Goal: Contribute content: Add original content to the website for others to see

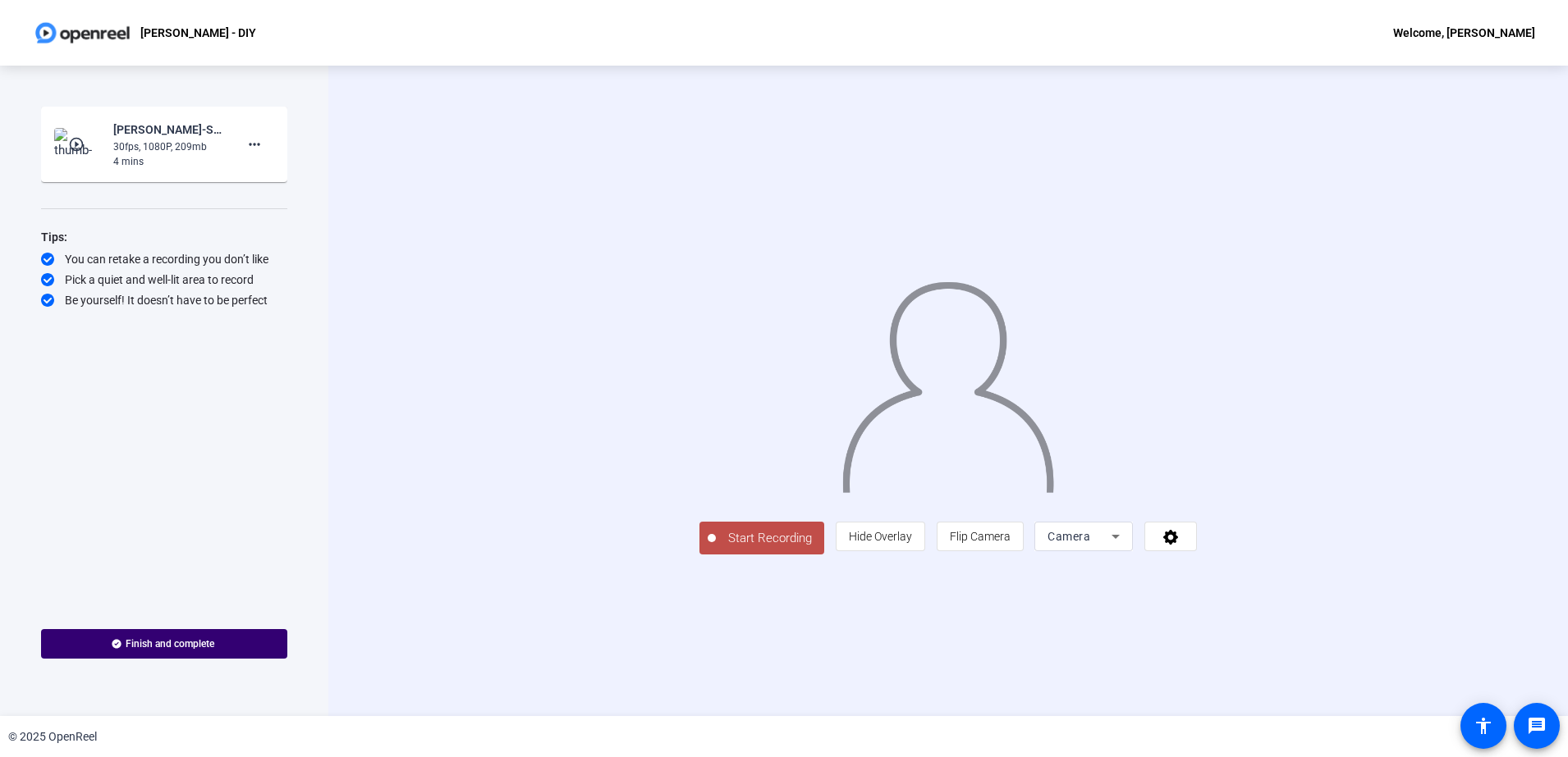
click at [375, 254] on div "Start Recording person Hide Overlay flip Flip Camera Camera" at bounding box center [948, 391] width 1239 height 651
click at [912, 552] on span "Hide Overlay" at bounding box center [881, 536] width 63 height 31
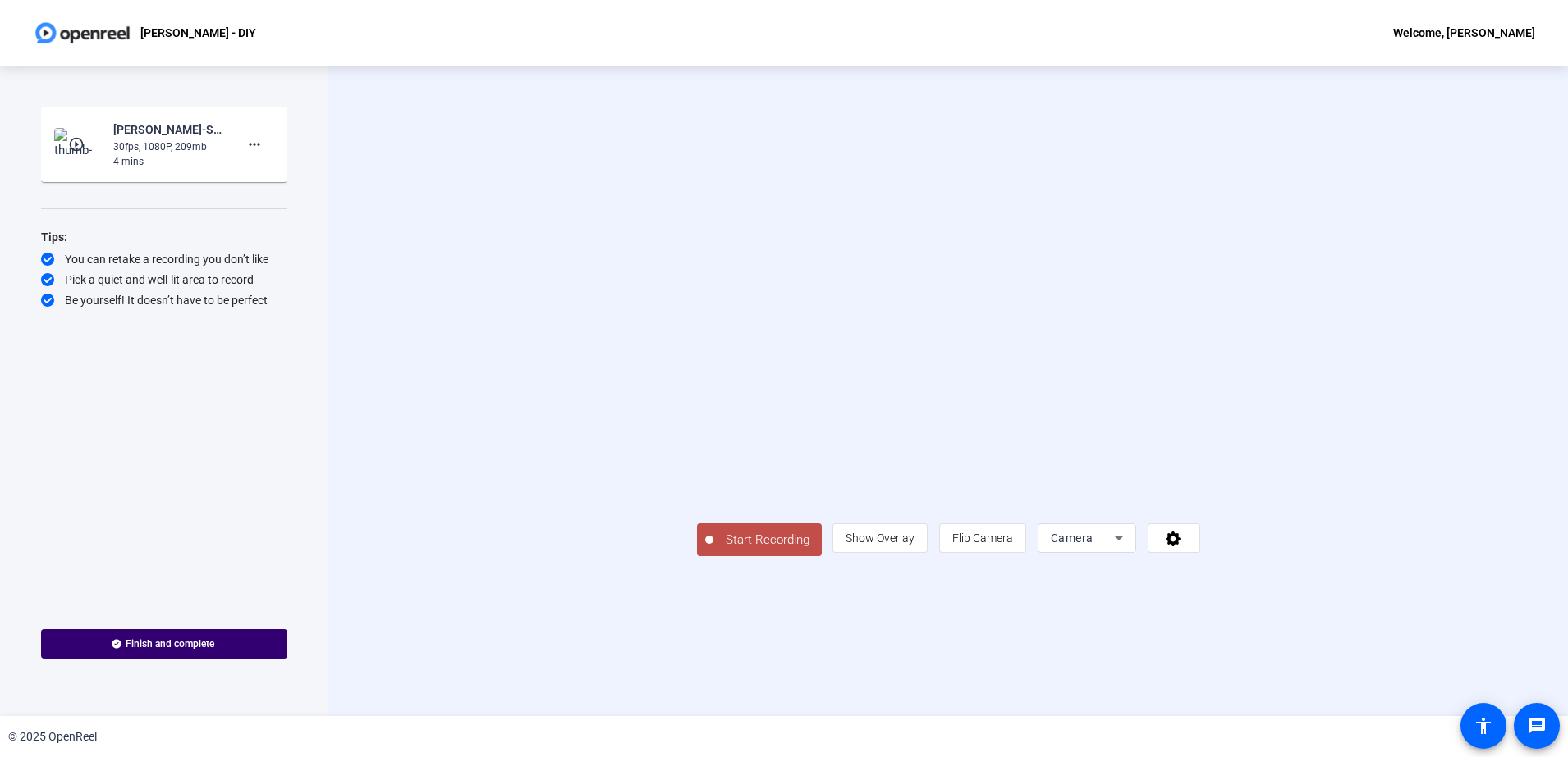
click at [713, 550] on span "Start Recording" at bounding box center [767, 541] width 109 height 19
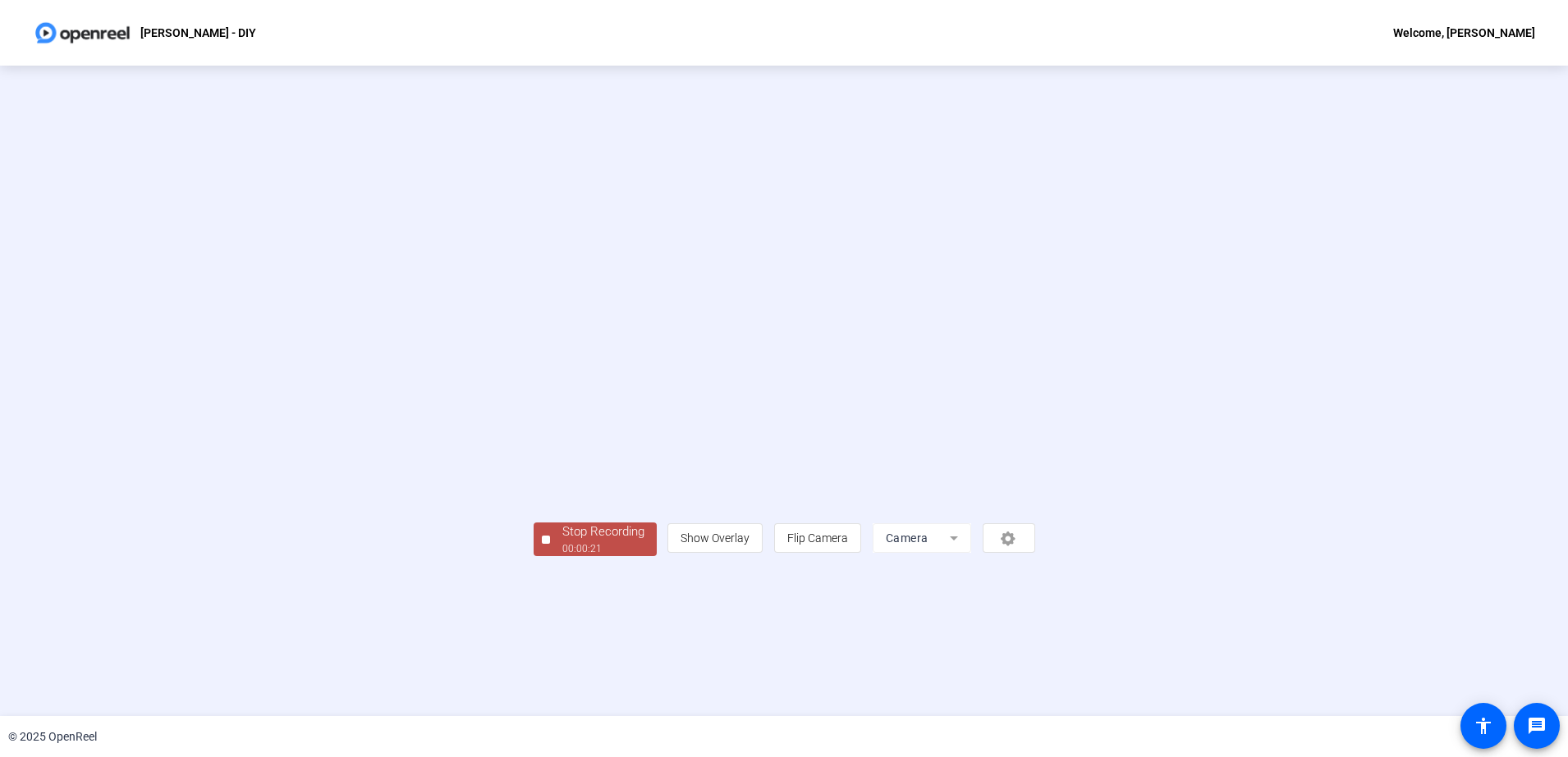
click at [562, 556] on div "00:00:21" at bounding box center [603, 548] width 82 height 15
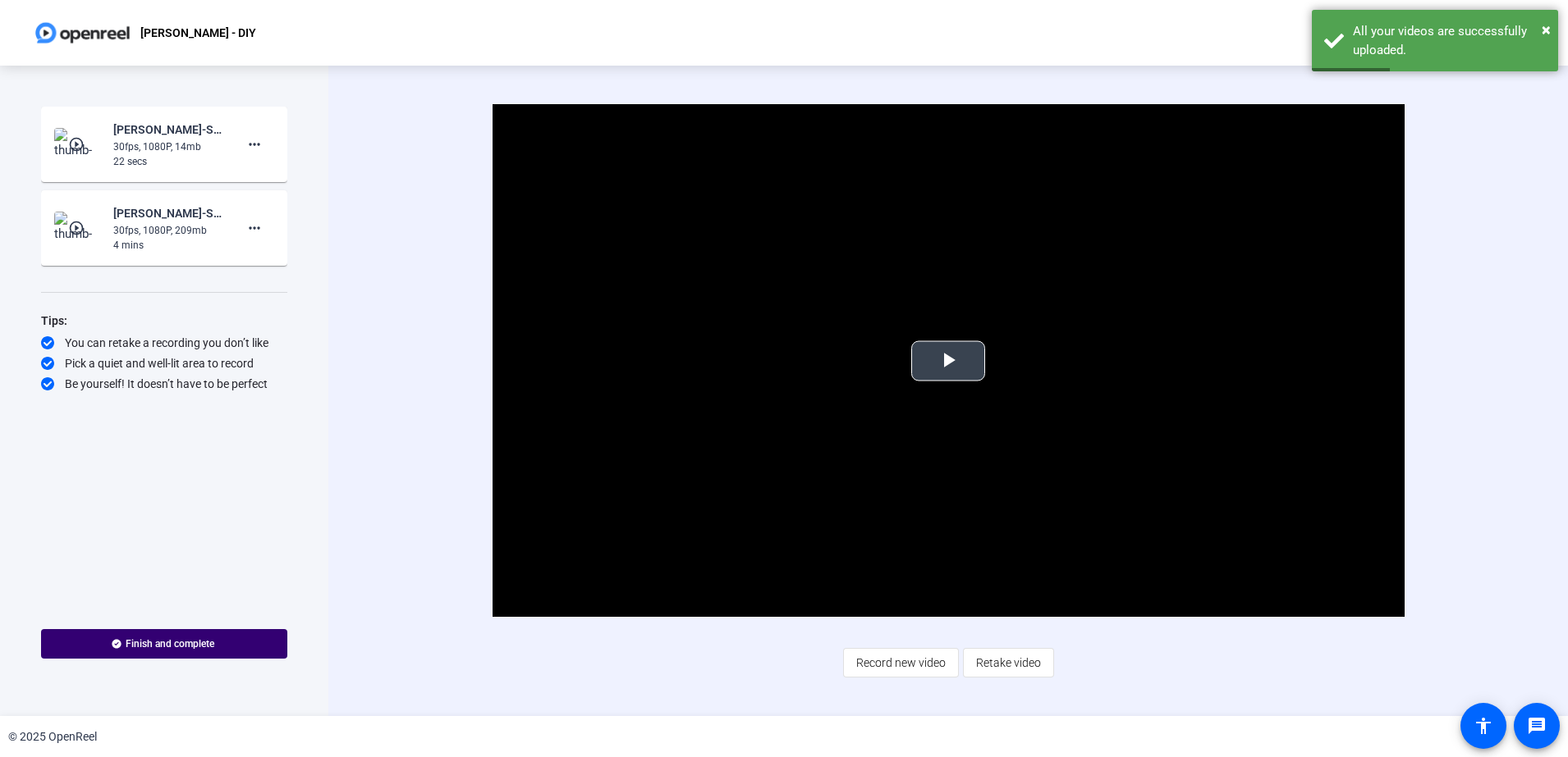
click at [948, 361] on span "Video Player" at bounding box center [948, 361] width 0 height 0
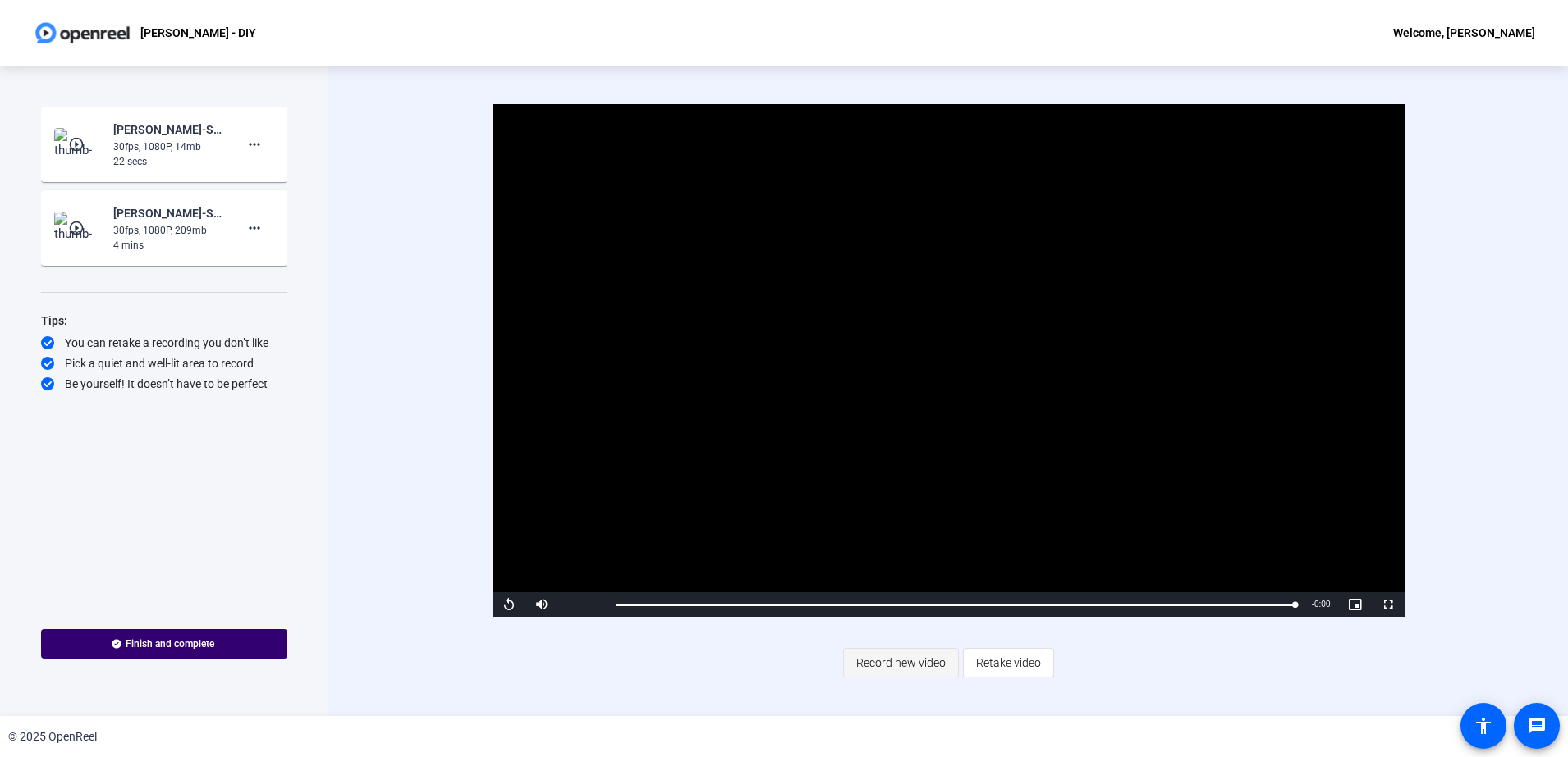
click at [894, 660] on span "Record new video" at bounding box center [900, 663] width 90 height 31
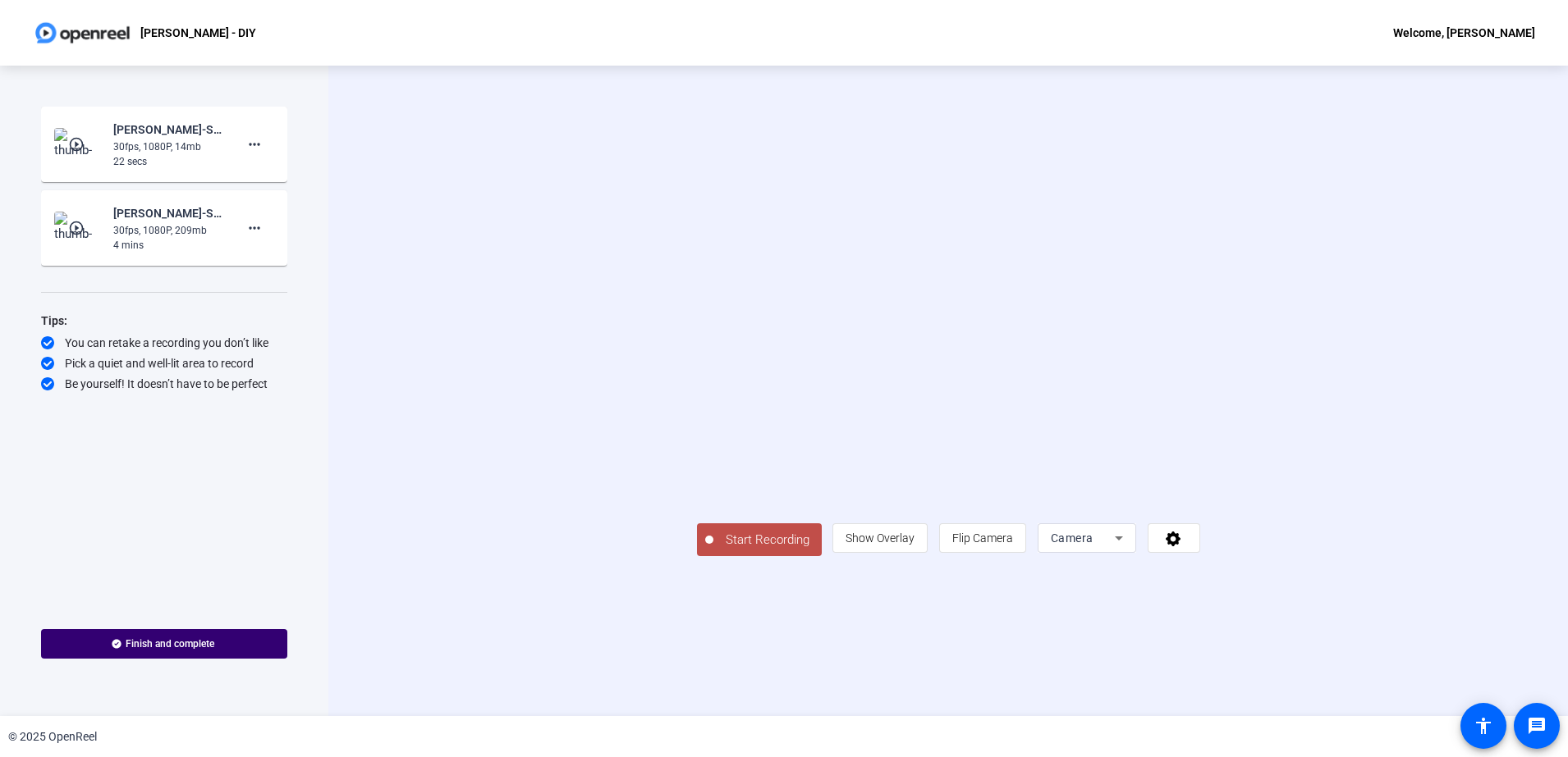
click at [697, 556] on button "Start Recording" at bounding box center [759, 540] width 125 height 33
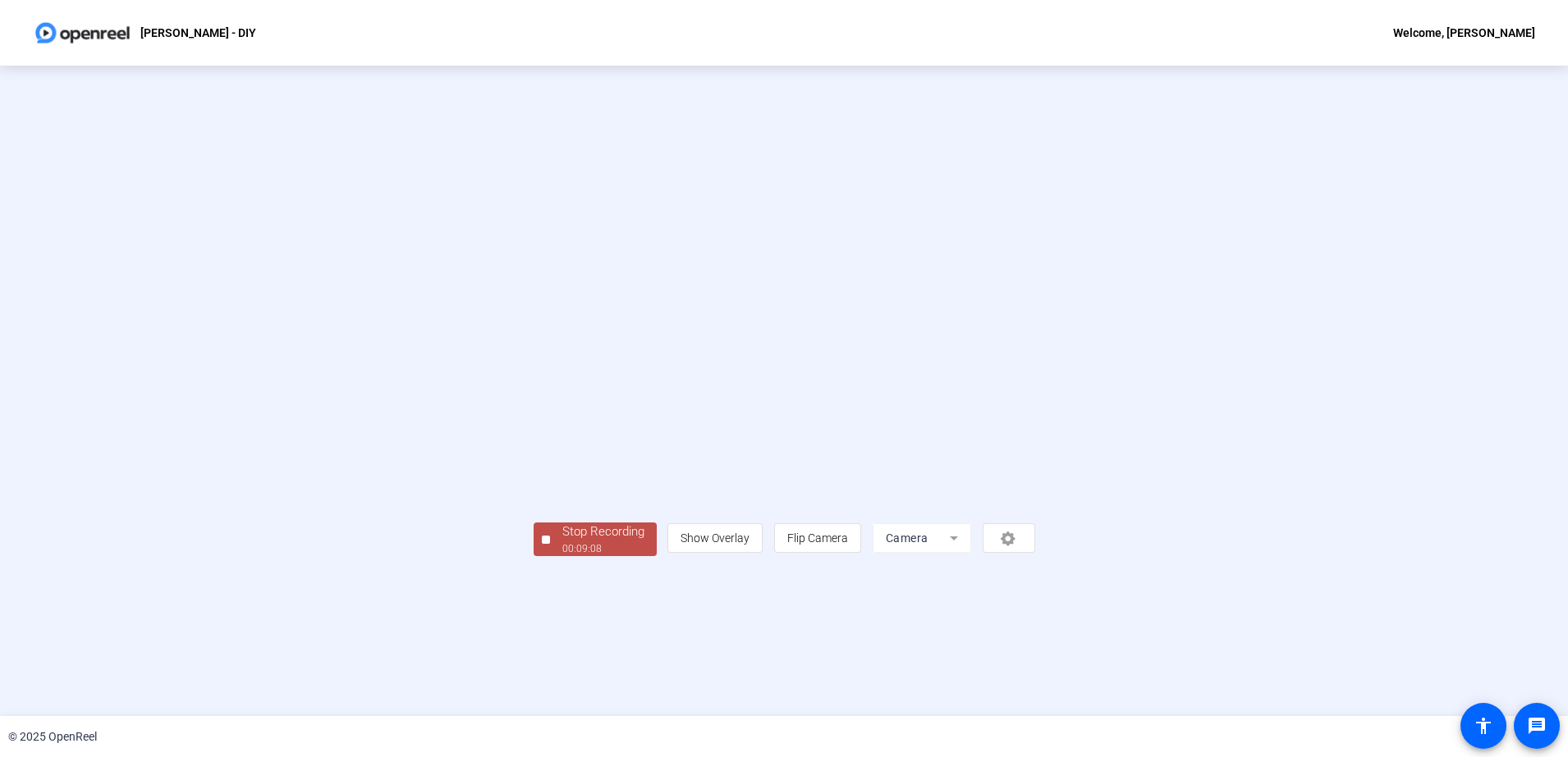
click at [562, 541] on div "Stop Recording" at bounding box center [603, 532] width 82 height 19
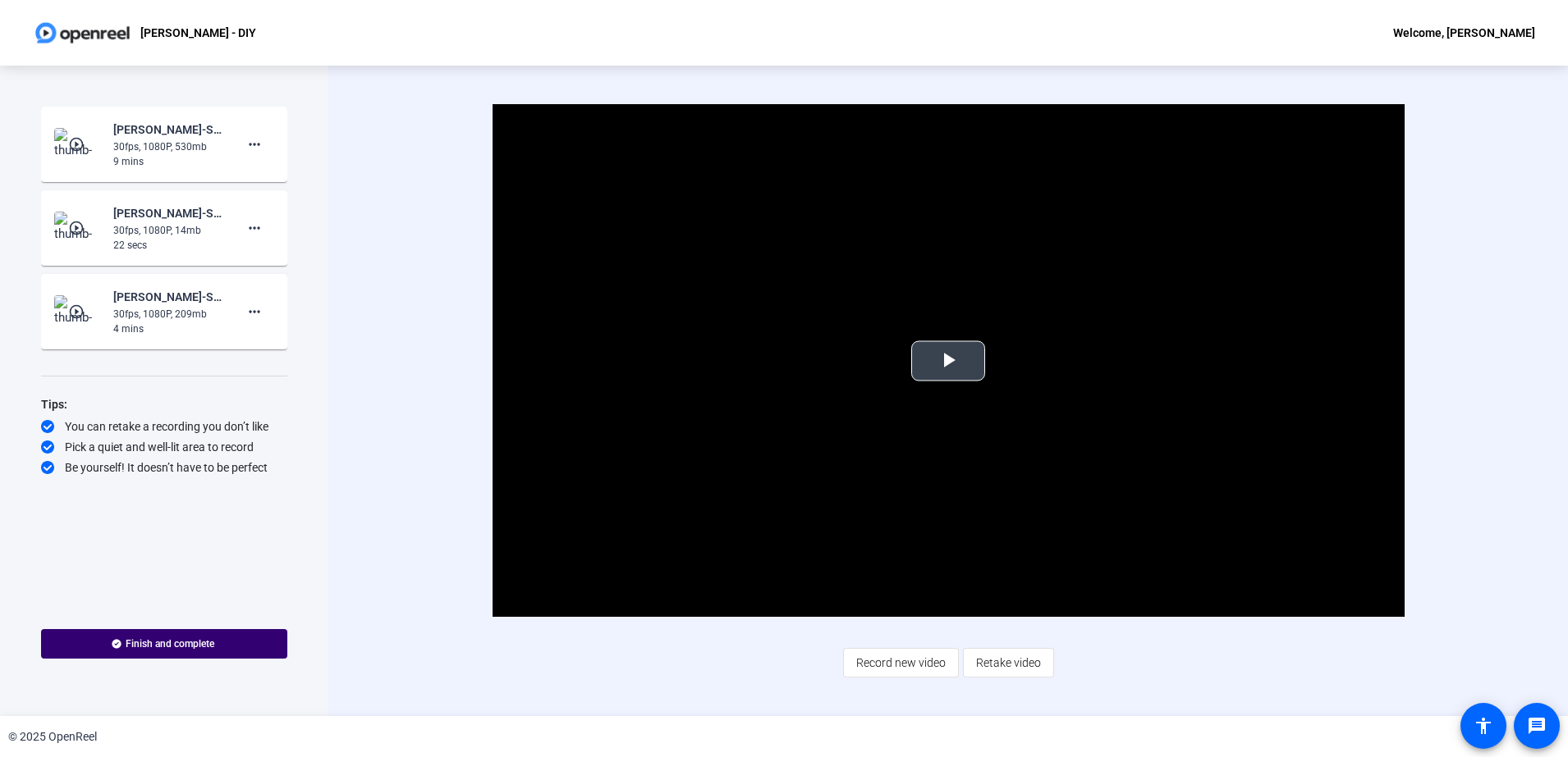
click at [948, 361] on span "Video Player" at bounding box center [948, 361] width 0 height 0
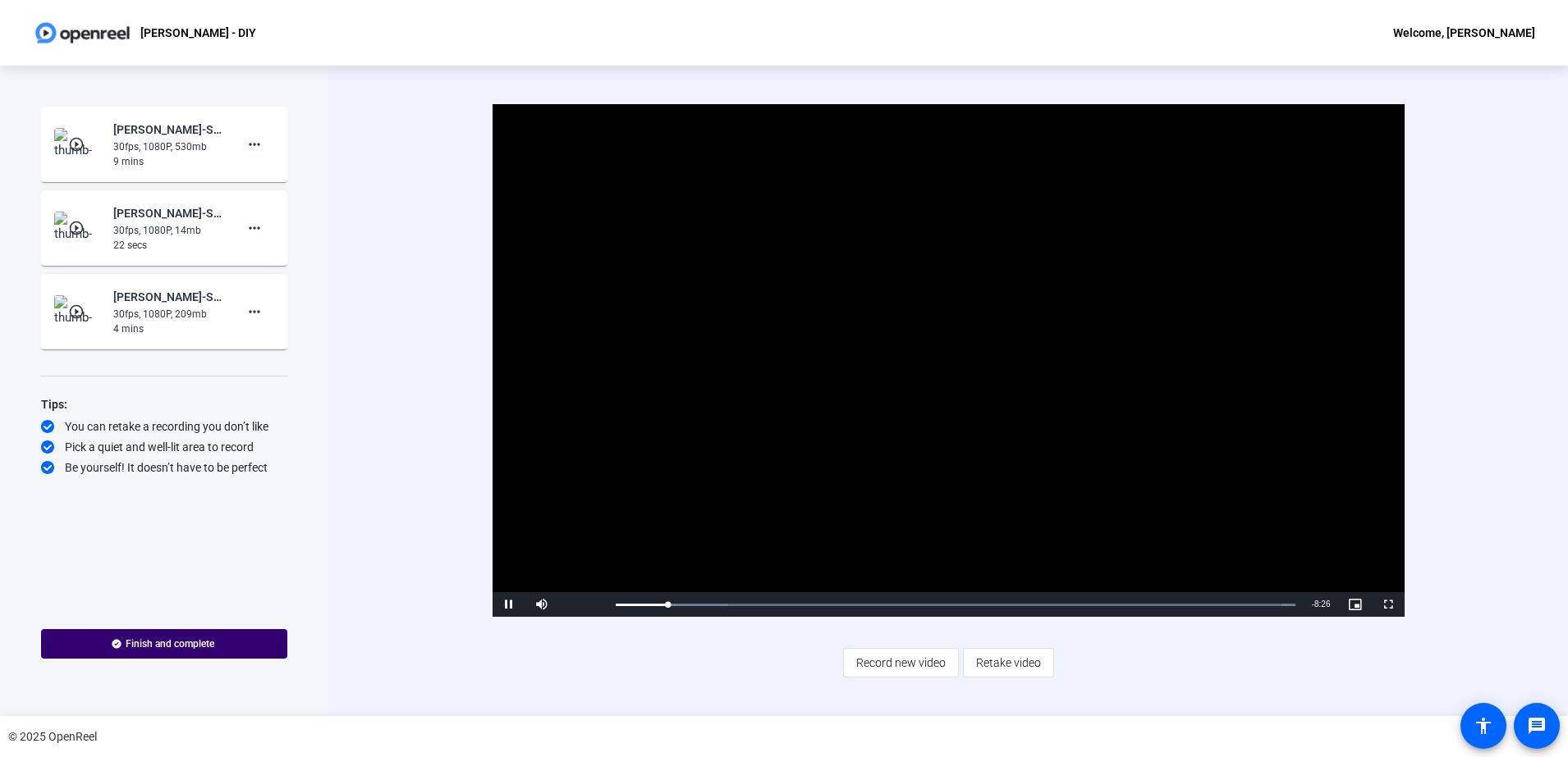
click at [773, 399] on video "Video Player" at bounding box center [948, 360] width 912 height 512
click at [866, 671] on span "Record new video" at bounding box center [900, 663] width 90 height 31
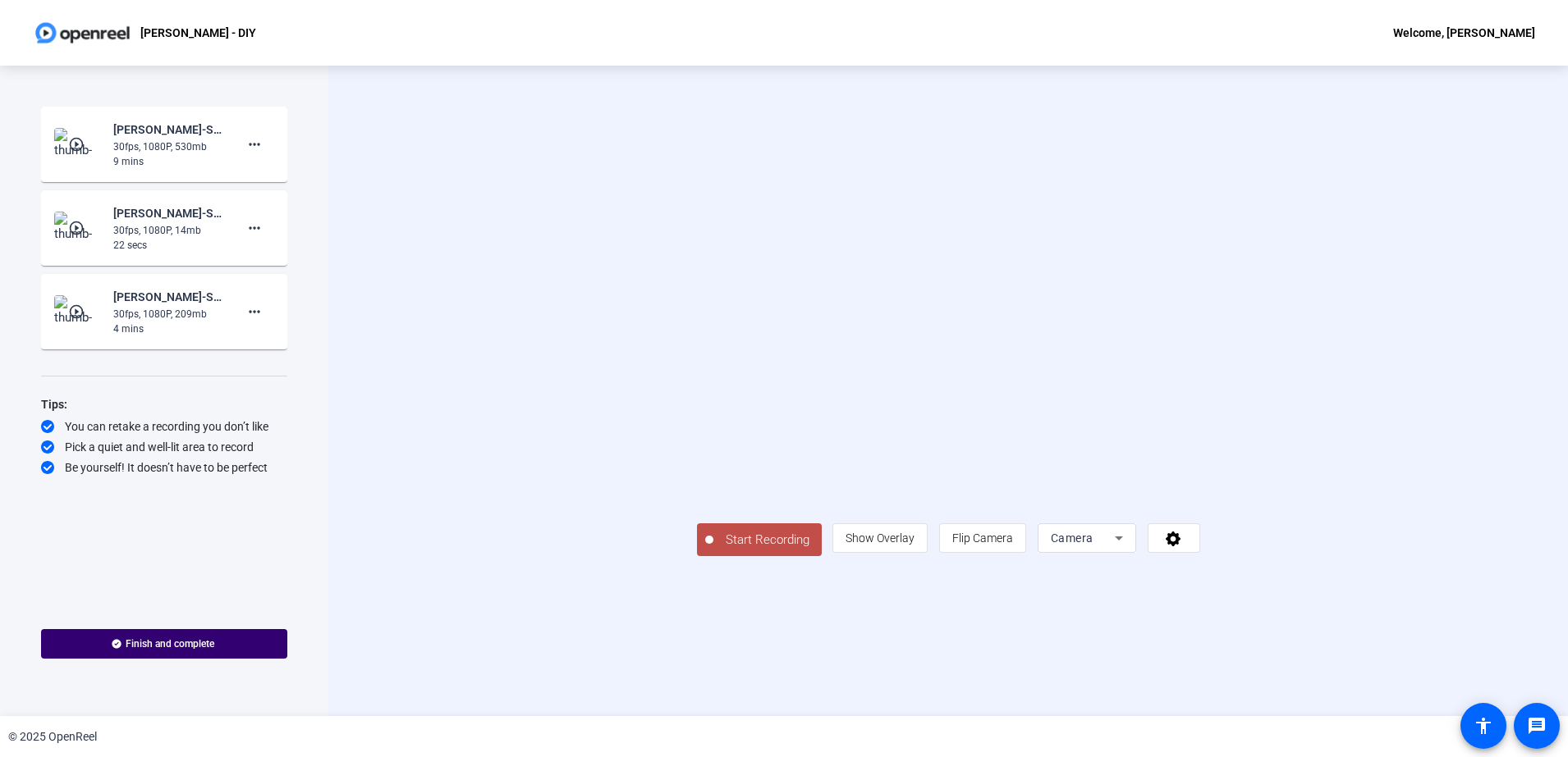
click at [713, 550] on span "Start Recording" at bounding box center [767, 541] width 109 height 19
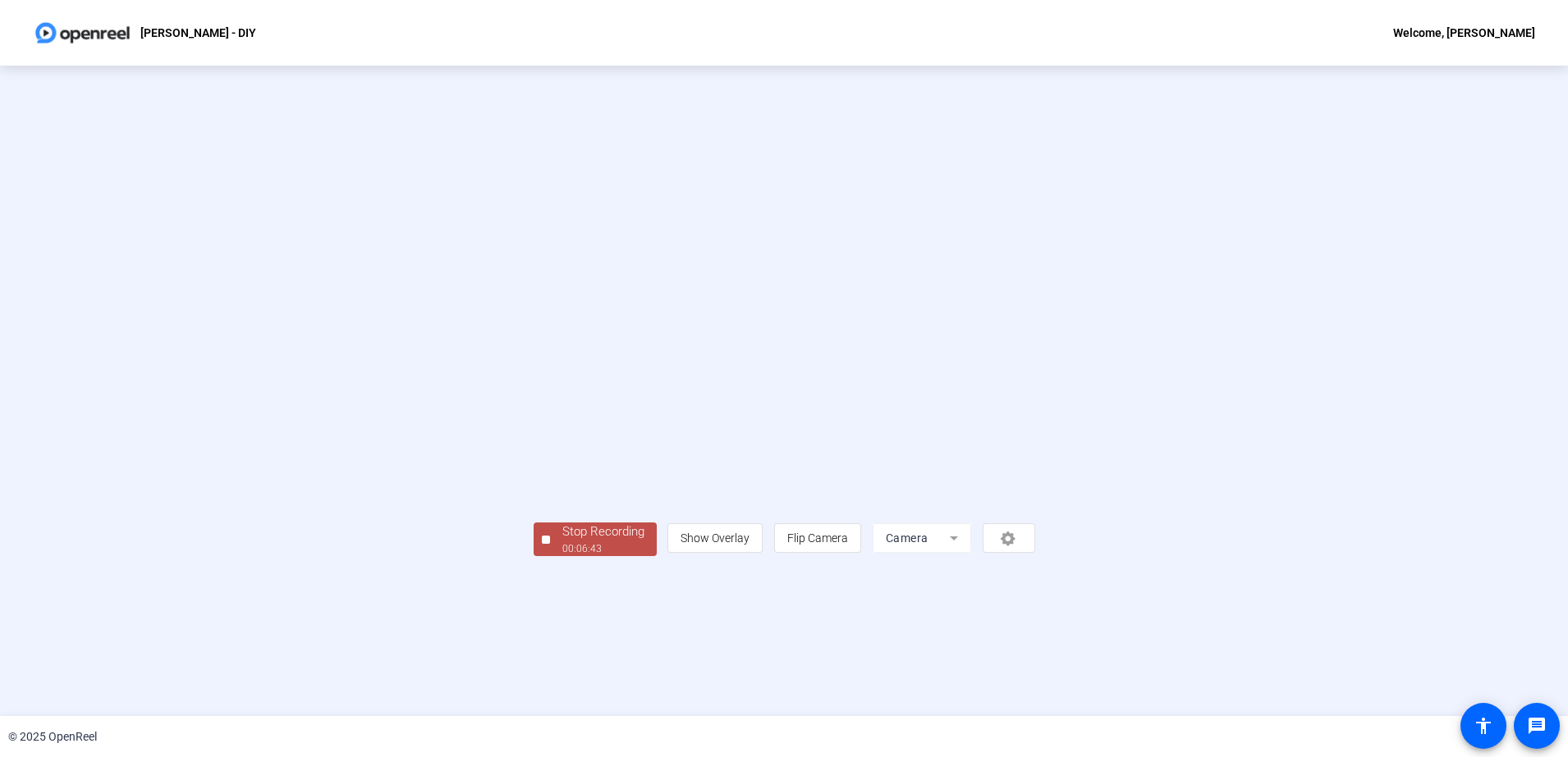
drag, startPoint x: 390, startPoint y: 661, endPoint x: 395, endPoint y: 677, distance: 16.8
click at [562, 556] on div "00:06:43" at bounding box center [603, 548] width 82 height 15
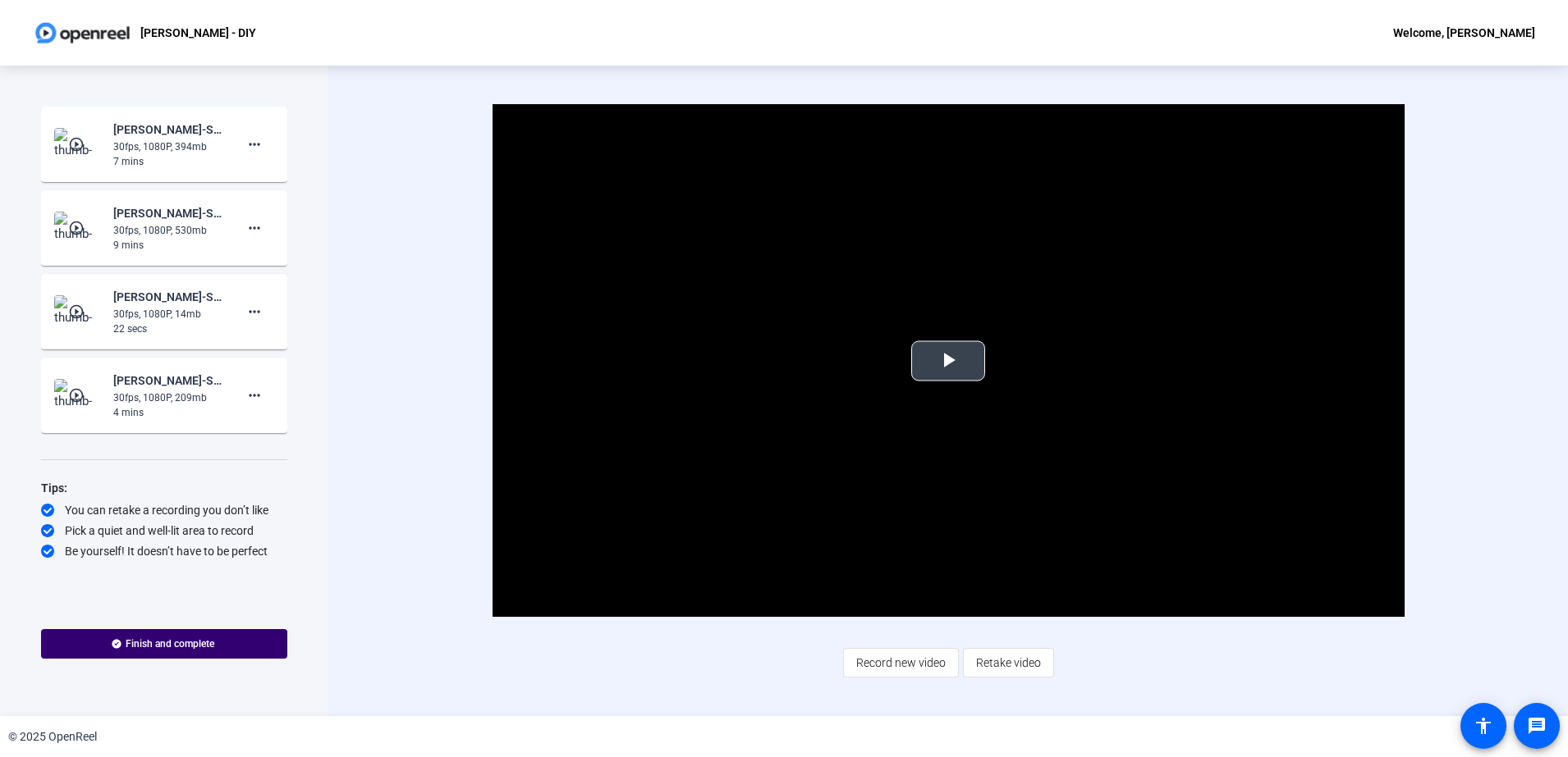
click at [948, 361] on span "Video Player" at bounding box center [948, 361] width 0 height 0
click at [261, 316] on mat-icon "more_horiz" at bounding box center [254, 311] width 20 height 20
click at [273, 393] on span "Add Notes" at bounding box center [281, 387] width 66 height 20
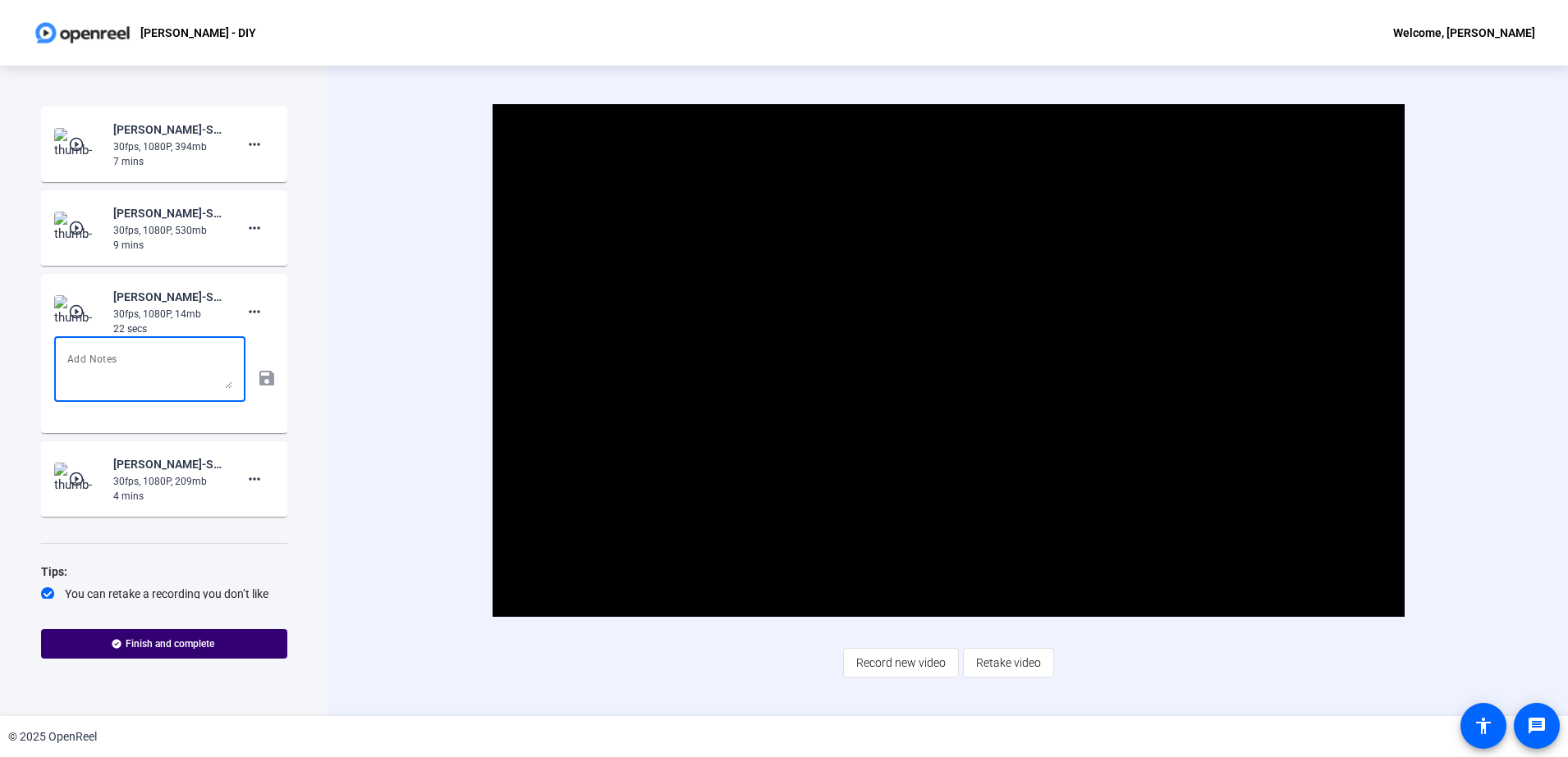
click at [158, 368] on textarea at bounding box center [150, 370] width 165 height 39
click at [149, 377] on textarea at bounding box center [150, 370] width 165 height 39
type textarea "Testing only"
click at [257, 373] on mat-icon "save" at bounding box center [265, 378] width 17 height 20
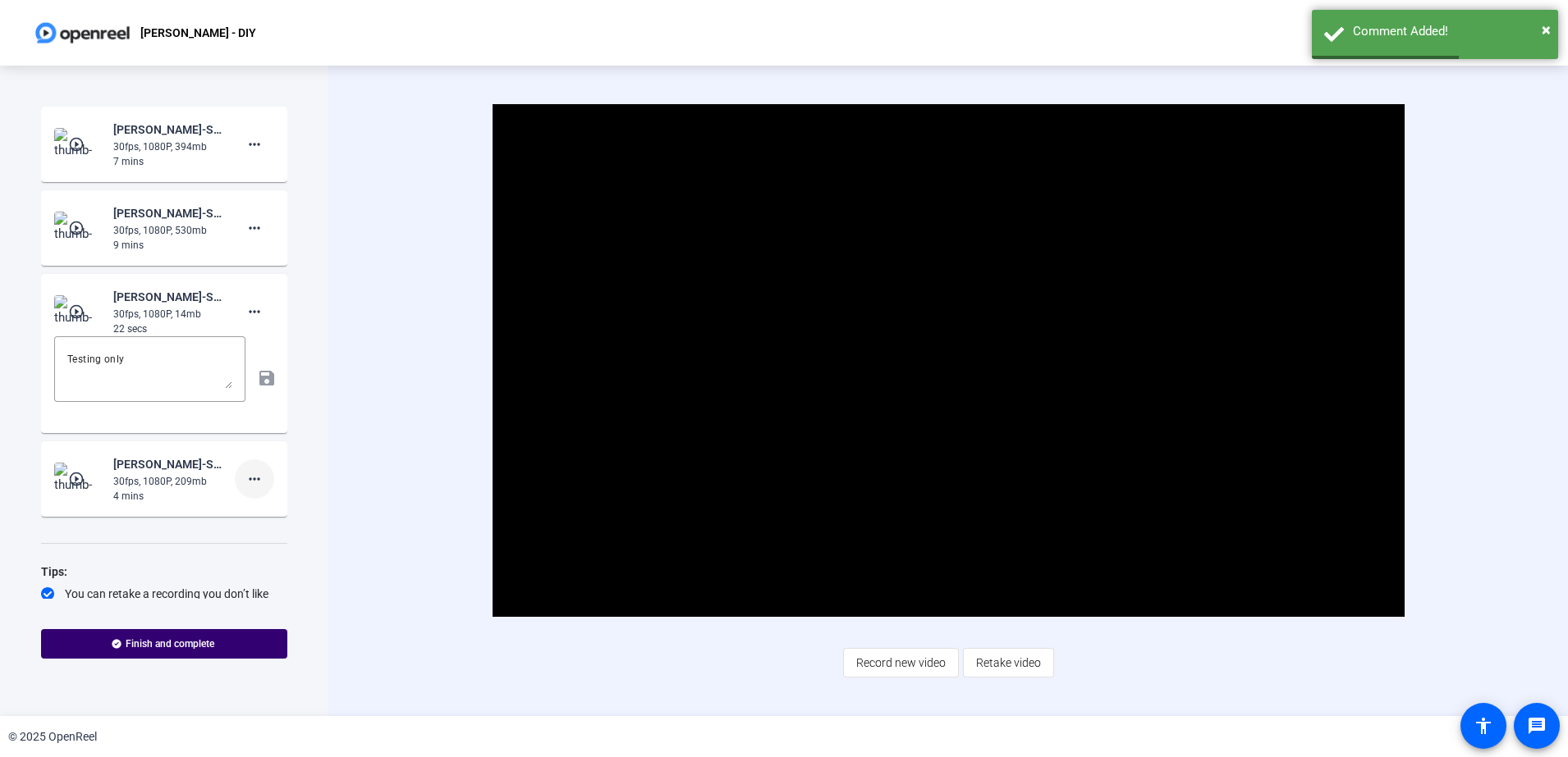
click at [251, 484] on mat-icon "more_horiz" at bounding box center [254, 479] width 20 height 20
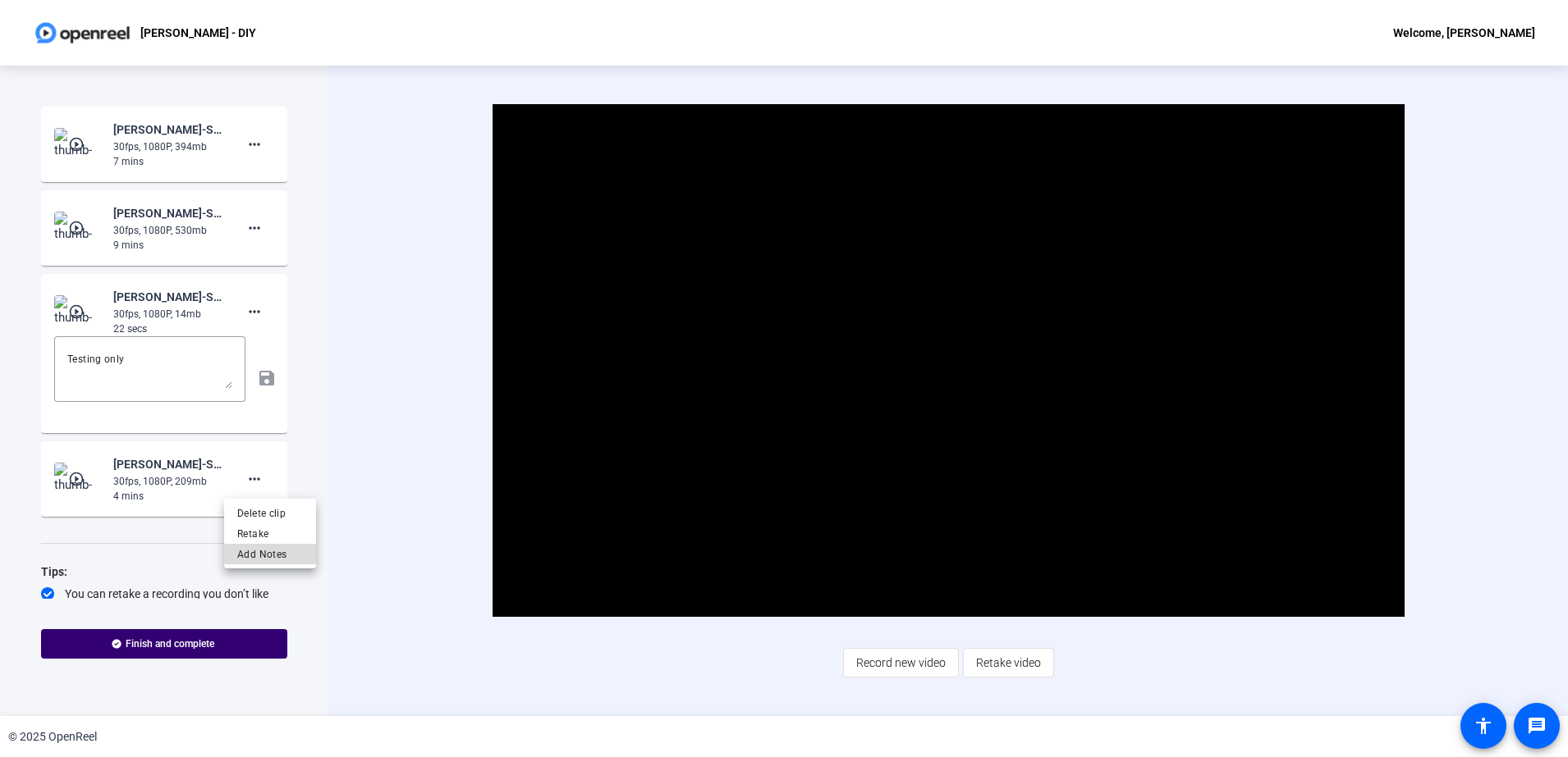
click at [293, 558] on span "Add Notes" at bounding box center [270, 554] width 66 height 20
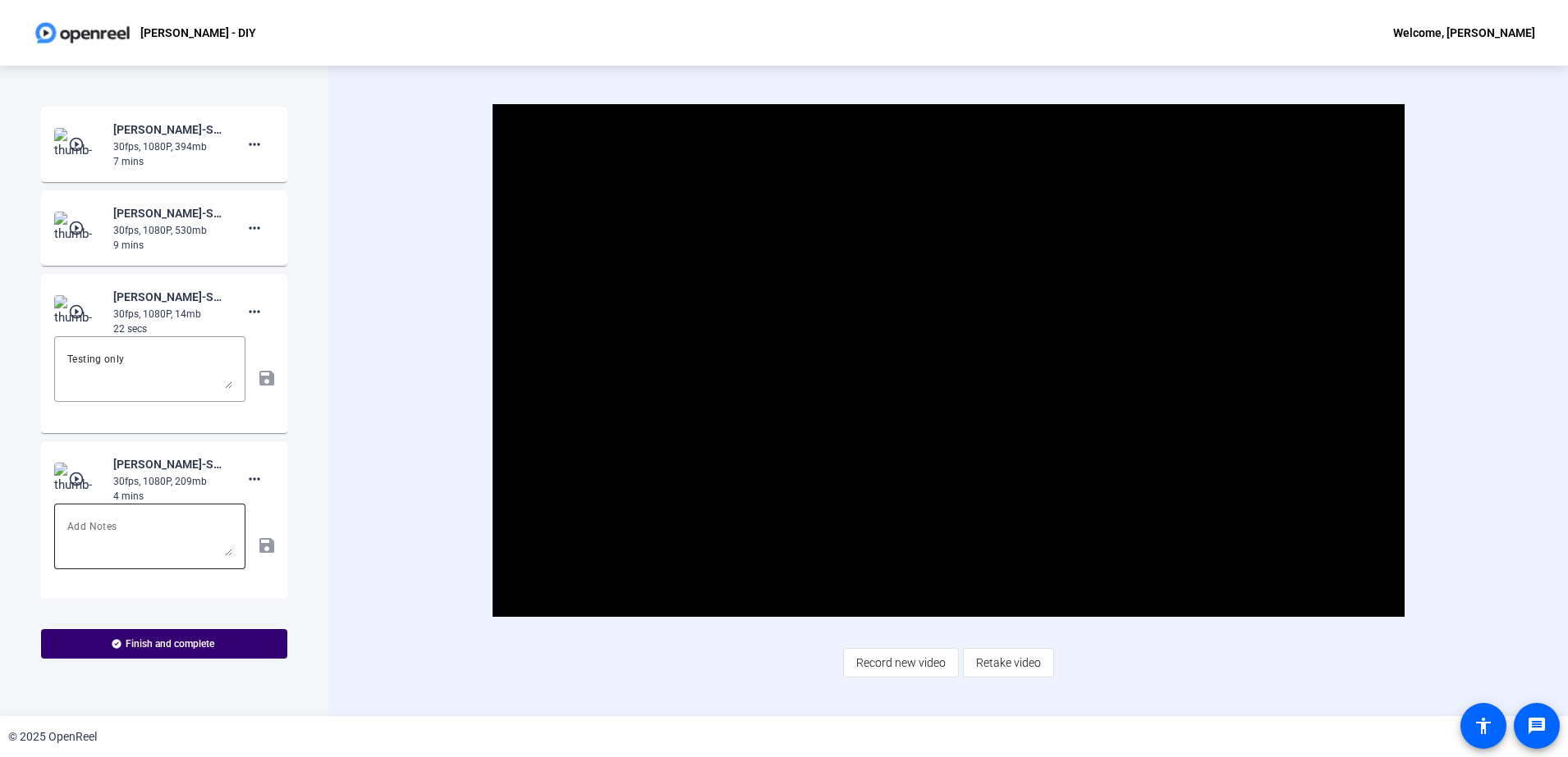
click at [109, 535] on textarea at bounding box center [150, 536] width 165 height 39
type textarea "Firsta"
click at [257, 543] on mat-icon "save" at bounding box center [265, 545] width 17 height 20
click at [245, 480] on mat-icon "more_horiz" at bounding box center [254, 479] width 20 height 20
click at [67, 547] on div at bounding box center [784, 378] width 1568 height 757
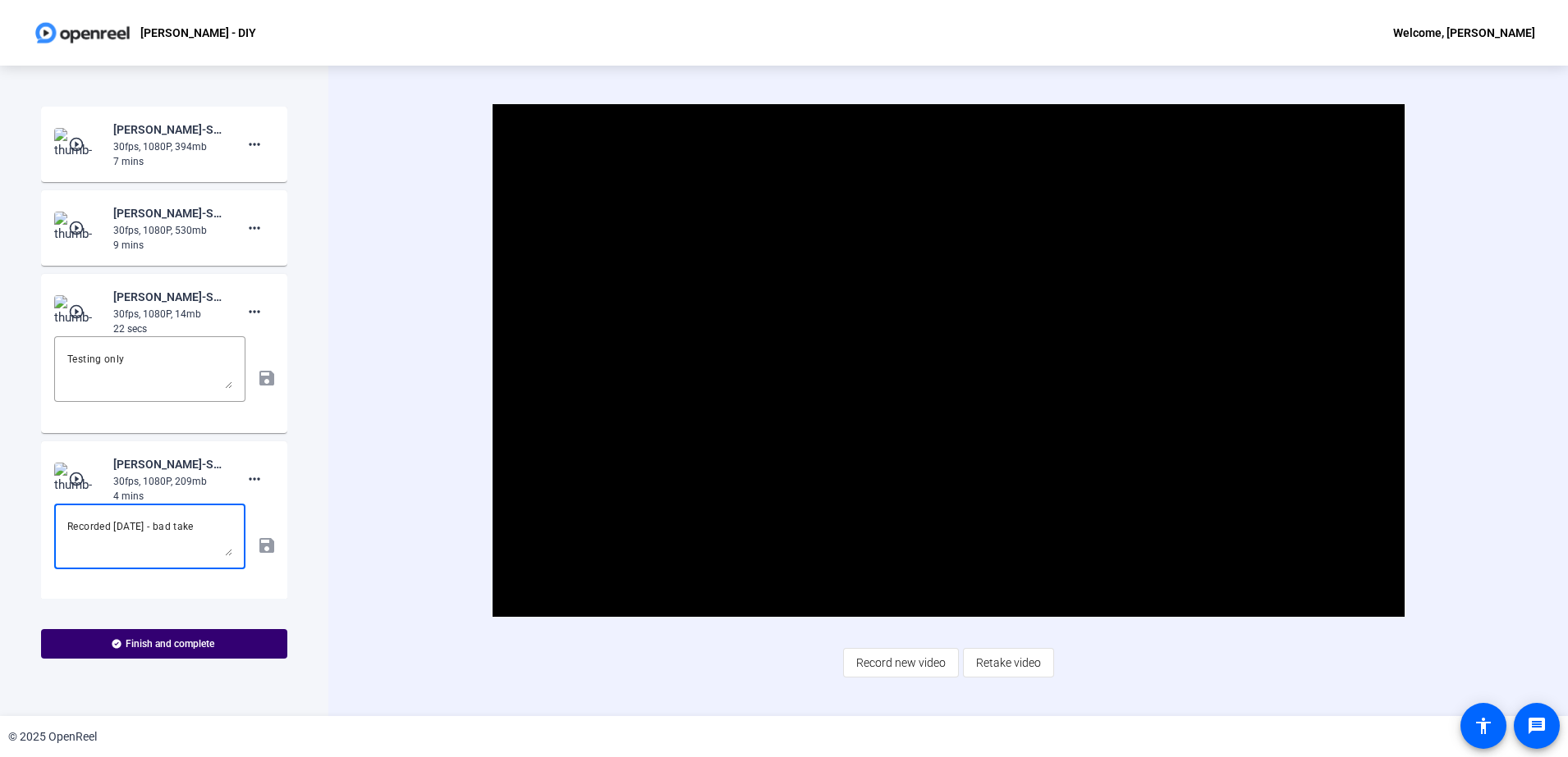
drag, startPoint x: 211, startPoint y: 525, endPoint x: 163, endPoint y: 526, distance: 48.0
click at [163, 526] on textarea "Recorded [DATE] - bad take" at bounding box center [150, 536] width 165 height 39
type textarea "Recorded [DATE] - NO GOOD"
click at [257, 547] on mat-icon "save" at bounding box center [265, 545] width 17 height 20
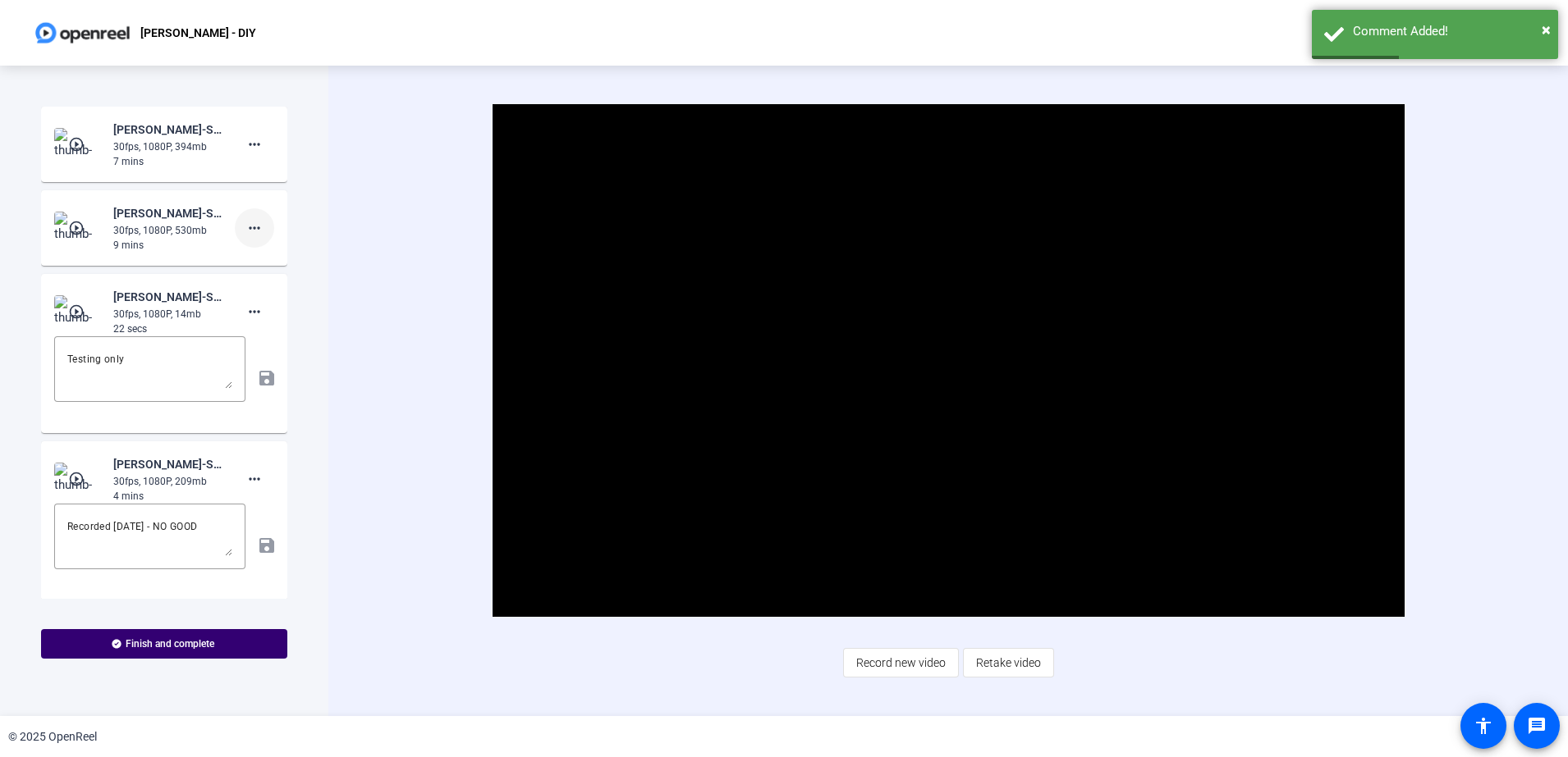
click at [255, 222] on span at bounding box center [254, 228] width 39 height 39
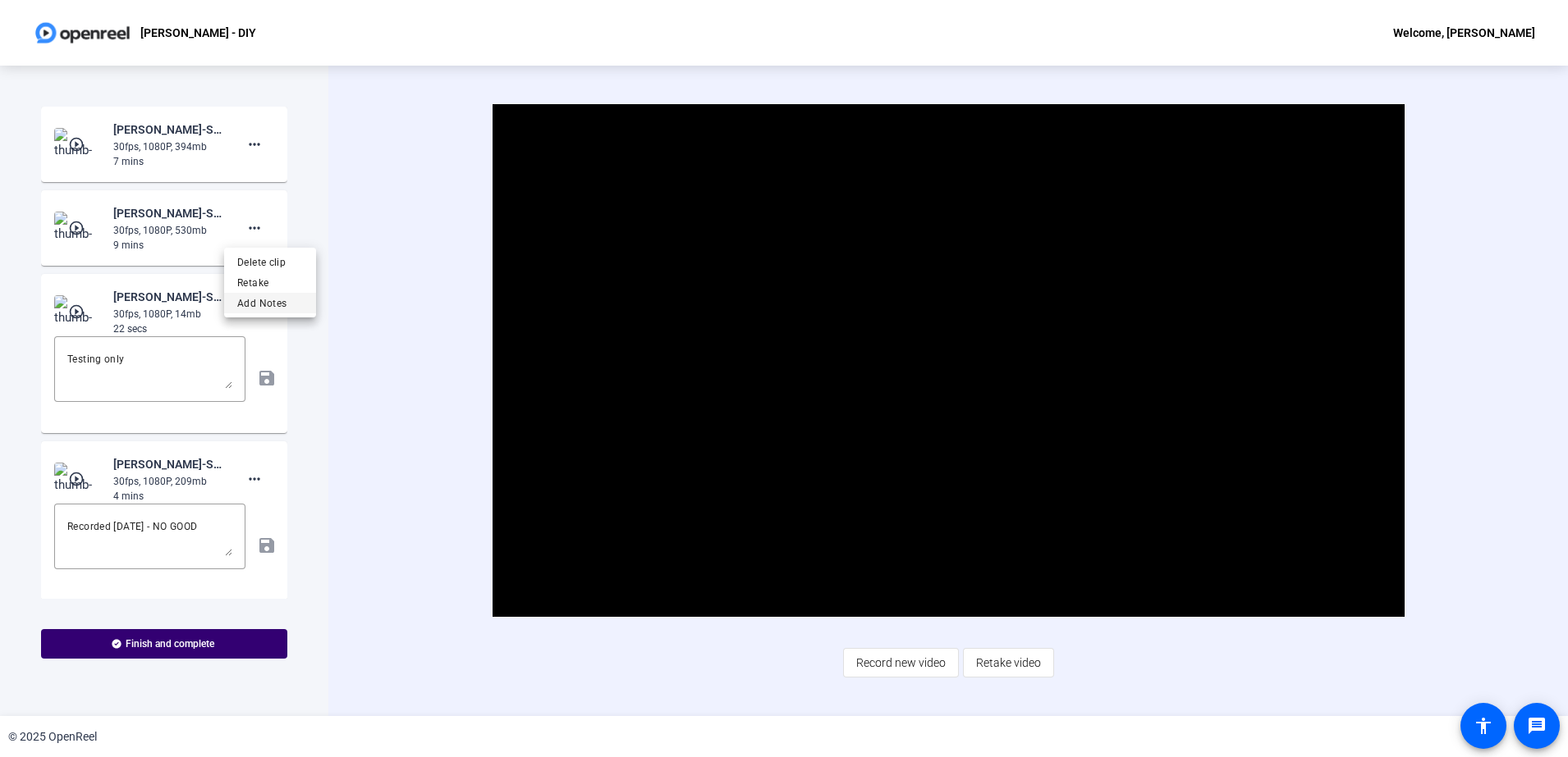
click at [284, 310] on span "Add Notes" at bounding box center [270, 303] width 66 height 20
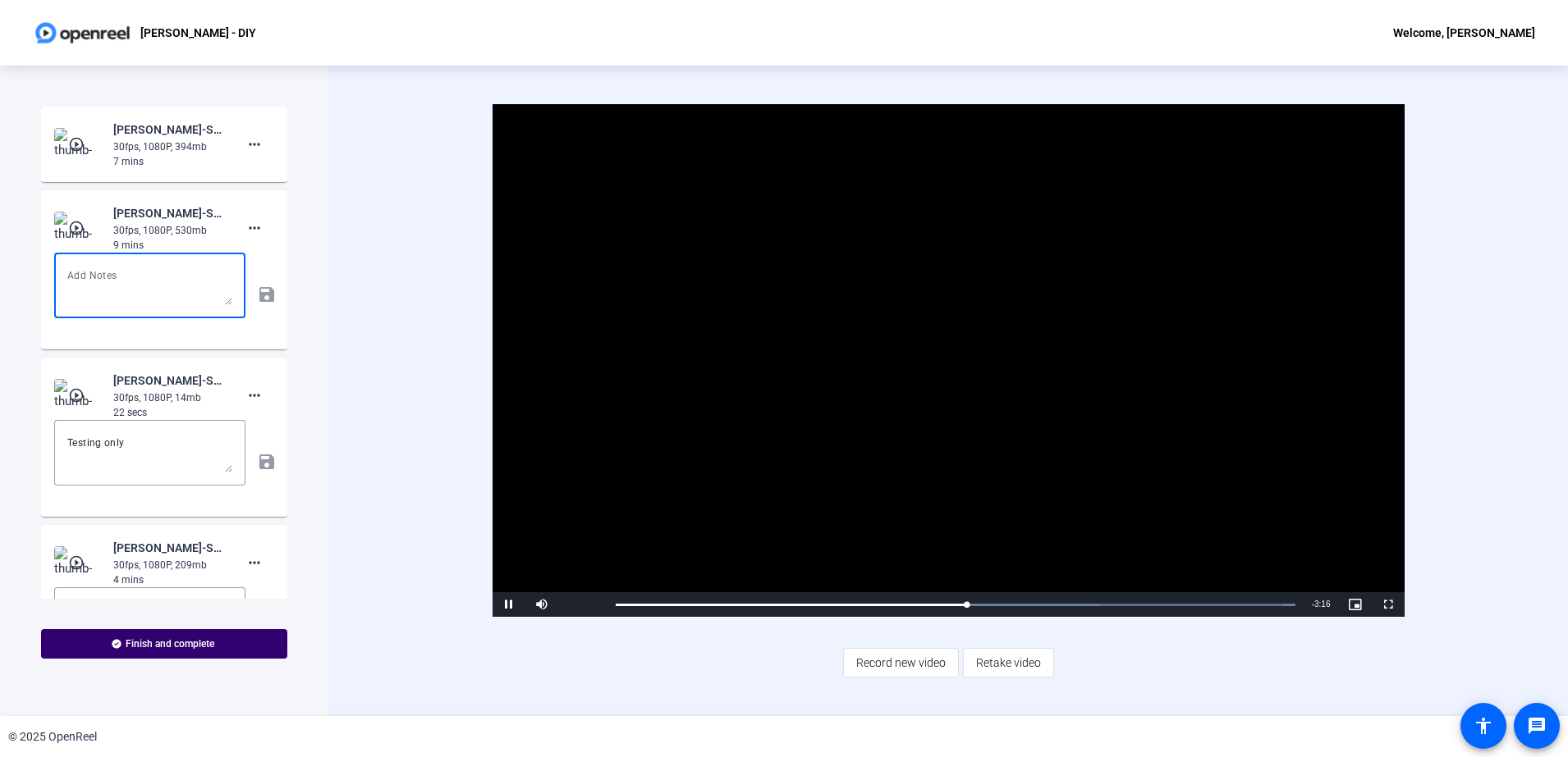
click at [134, 291] on textarea at bounding box center [150, 286] width 165 height 39
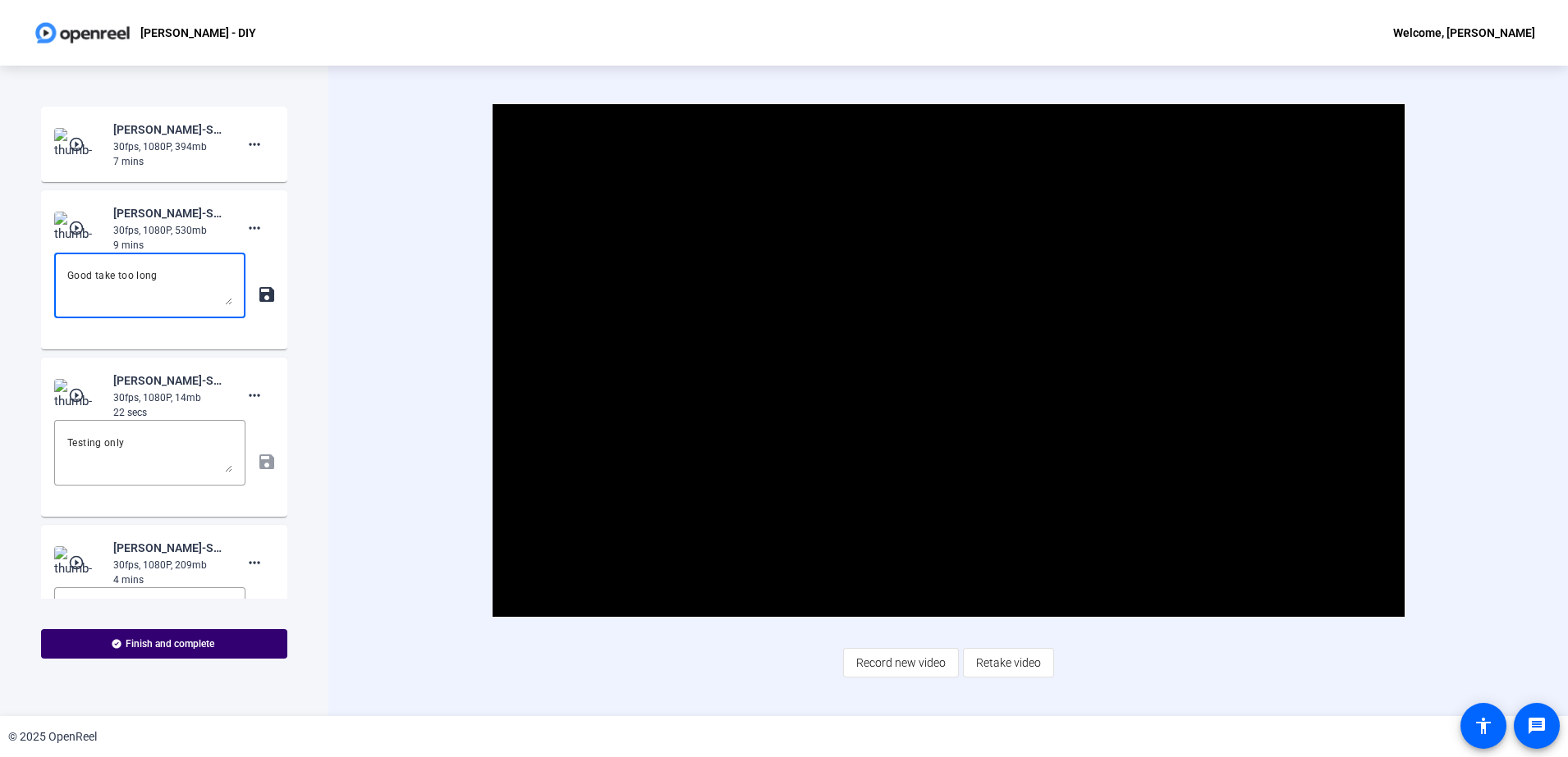
type textarea "Good take too long"
click at [262, 293] on mat-icon "save" at bounding box center [265, 294] width 17 height 20
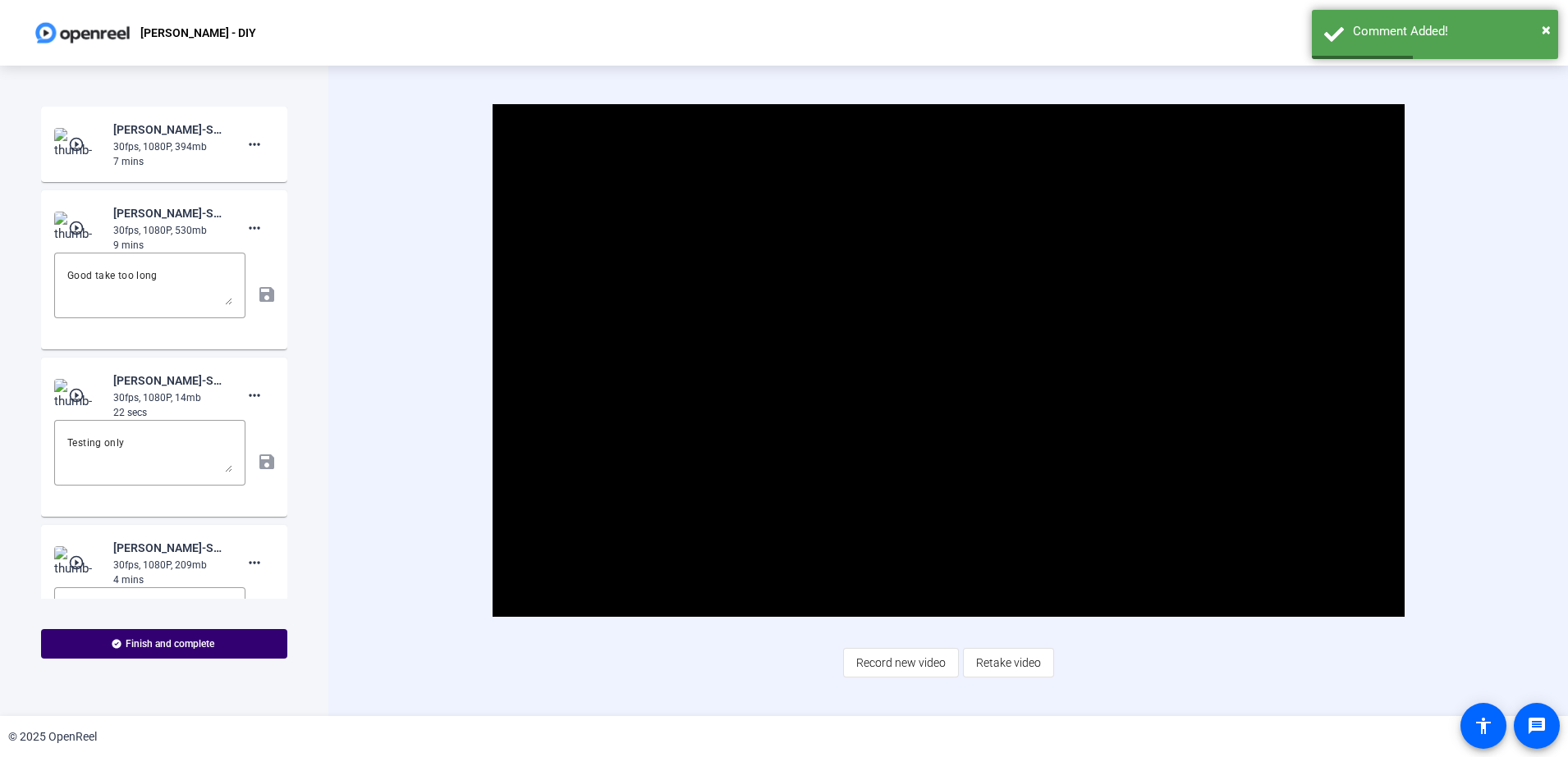
click at [252, 302] on div "Good take too long save" at bounding box center [163, 294] width 220 height 84
click at [442, 429] on div "Video Player is loading. Play Video Pause Mute Current Time 3:37 / Duration 6:4…" at bounding box center [947, 360] width 1054 height 512
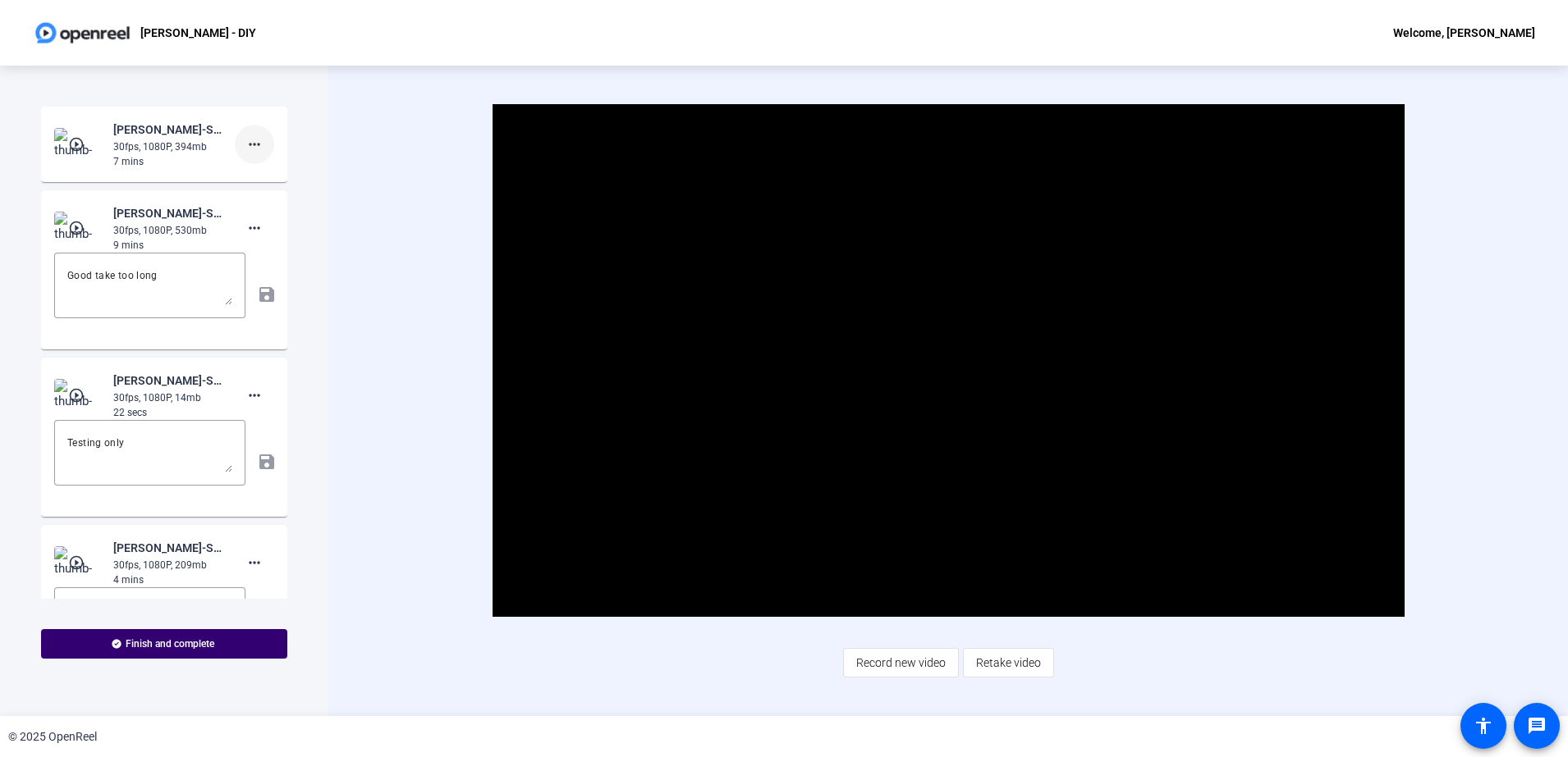
click at [251, 137] on mat-icon "more_horiz" at bounding box center [254, 144] width 20 height 20
click at [268, 217] on span "Add Notes" at bounding box center [270, 220] width 66 height 20
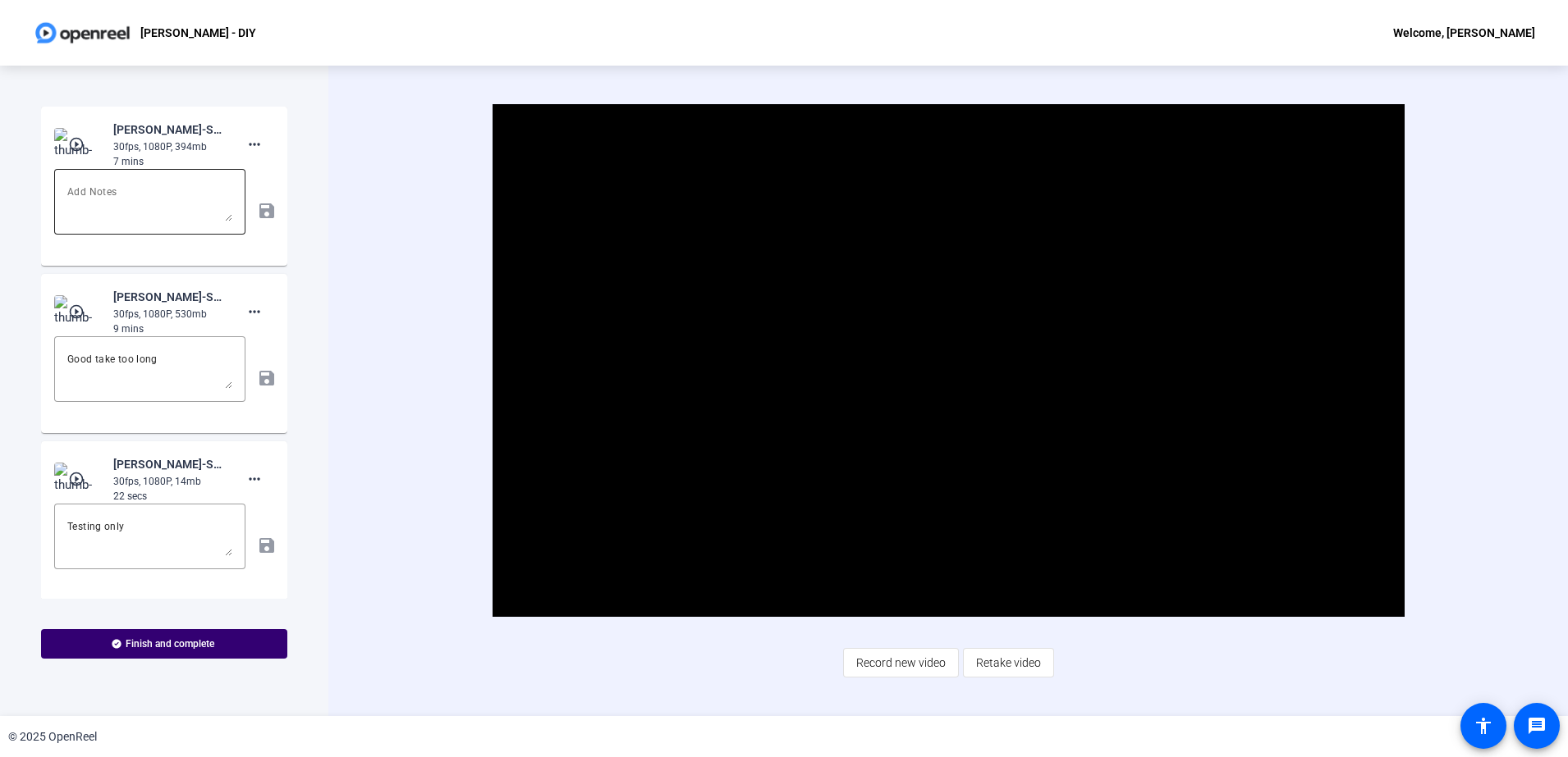
click at [156, 187] on textarea at bounding box center [150, 202] width 165 height 39
type textarea "Better time usage - about 6:30"
click at [259, 205] on mat-icon "save" at bounding box center [265, 210] width 17 height 20
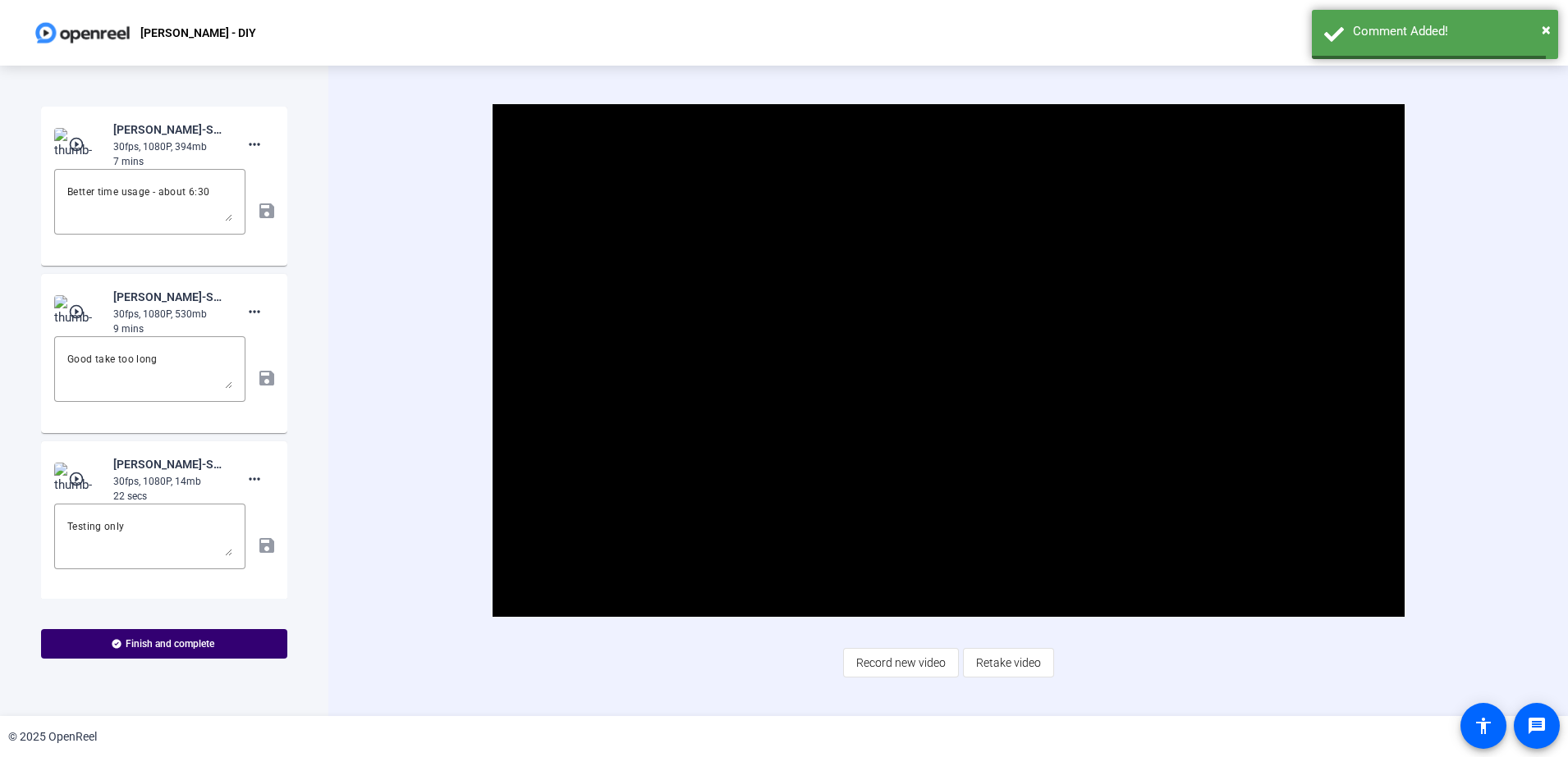
click at [373, 146] on div "Video Player is loading. Play Video Pause Mute Current Time 4:11 / Duration 6:4…" at bounding box center [948, 391] width 1239 height 651
click at [704, 228] on video "Video Player" at bounding box center [948, 360] width 912 height 512
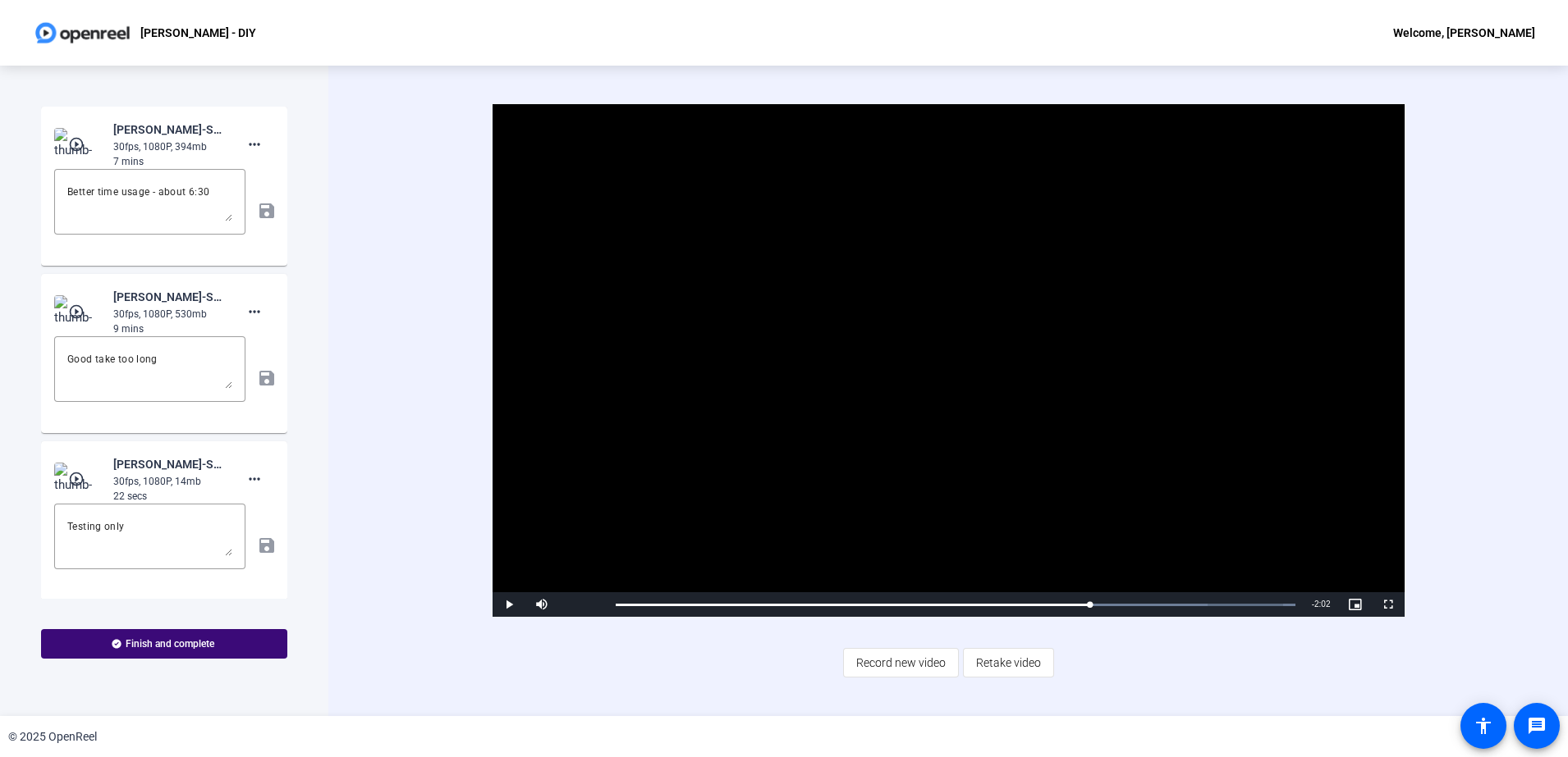
click at [162, 642] on span "Finish and complete" at bounding box center [170, 643] width 89 height 13
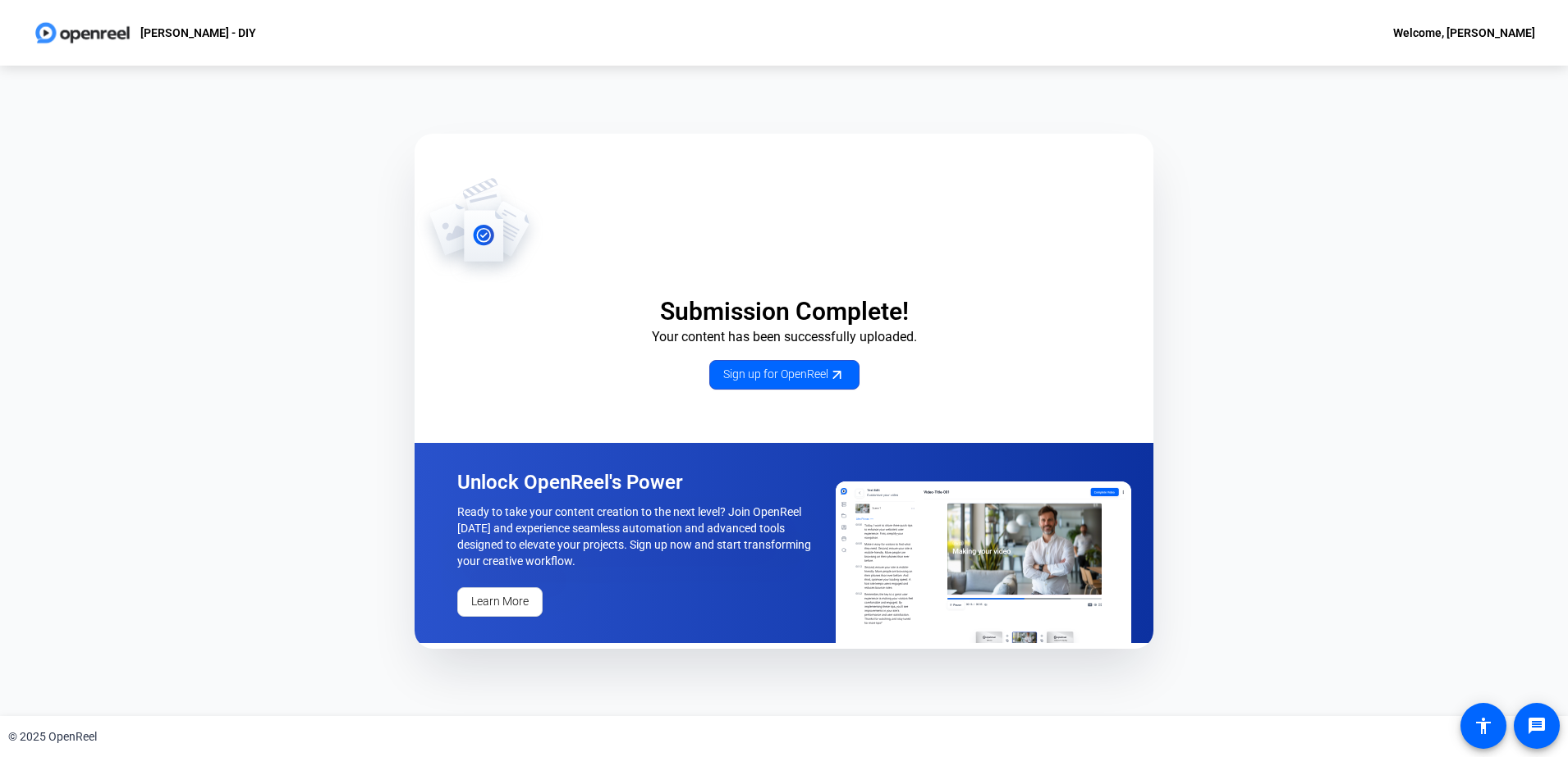
click at [1323, 454] on div "Submission Complete! Your content has been successfully uploaded. Sign up for O…" at bounding box center [784, 391] width 1568 height 651
